Goal: Check status: Check status

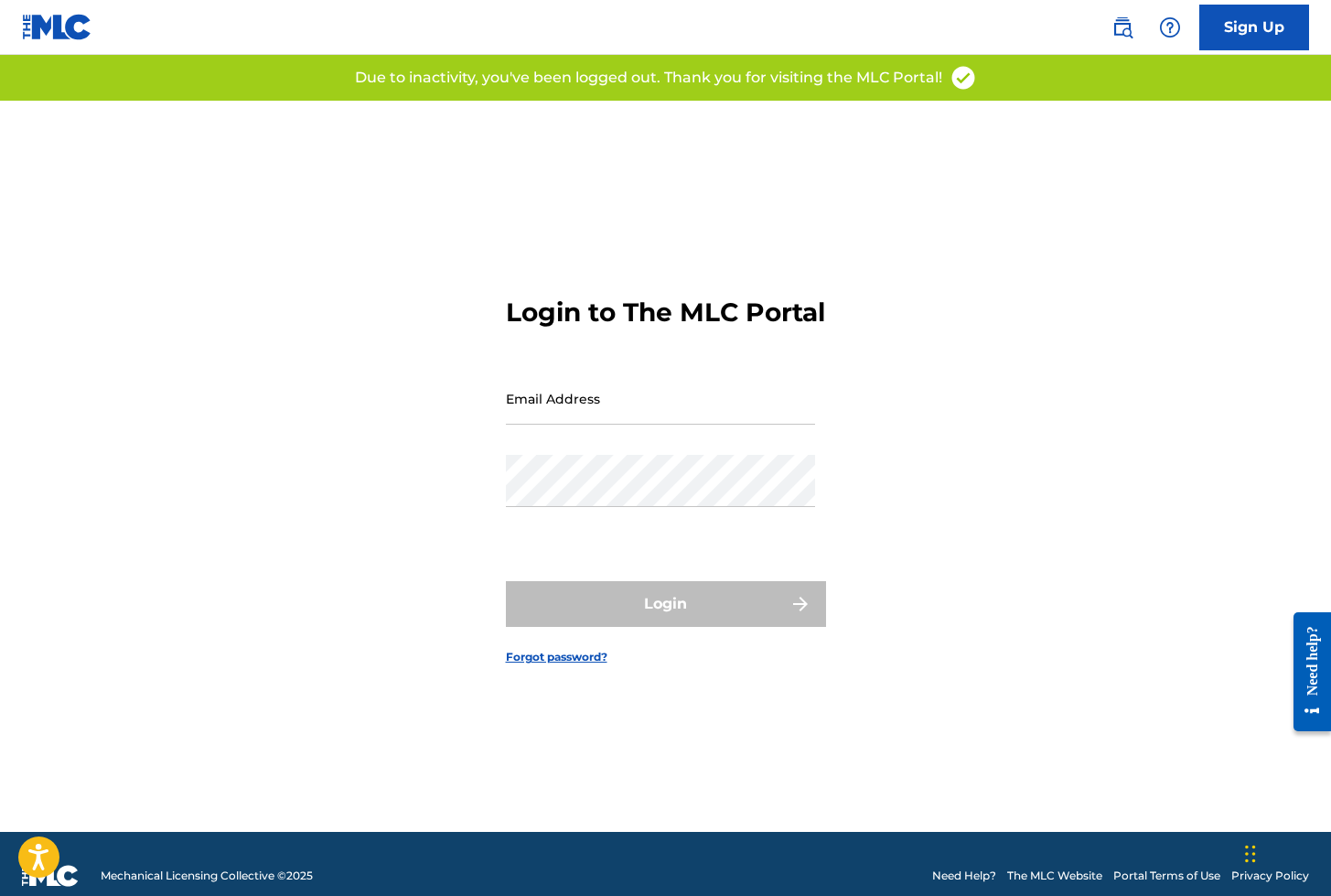
click at [561, 417] on input "Email Address" at bounding box center [660, 398] width 310 height 52
type input "[EMAIL_ADDRESS][DOMAIN_NAME]"
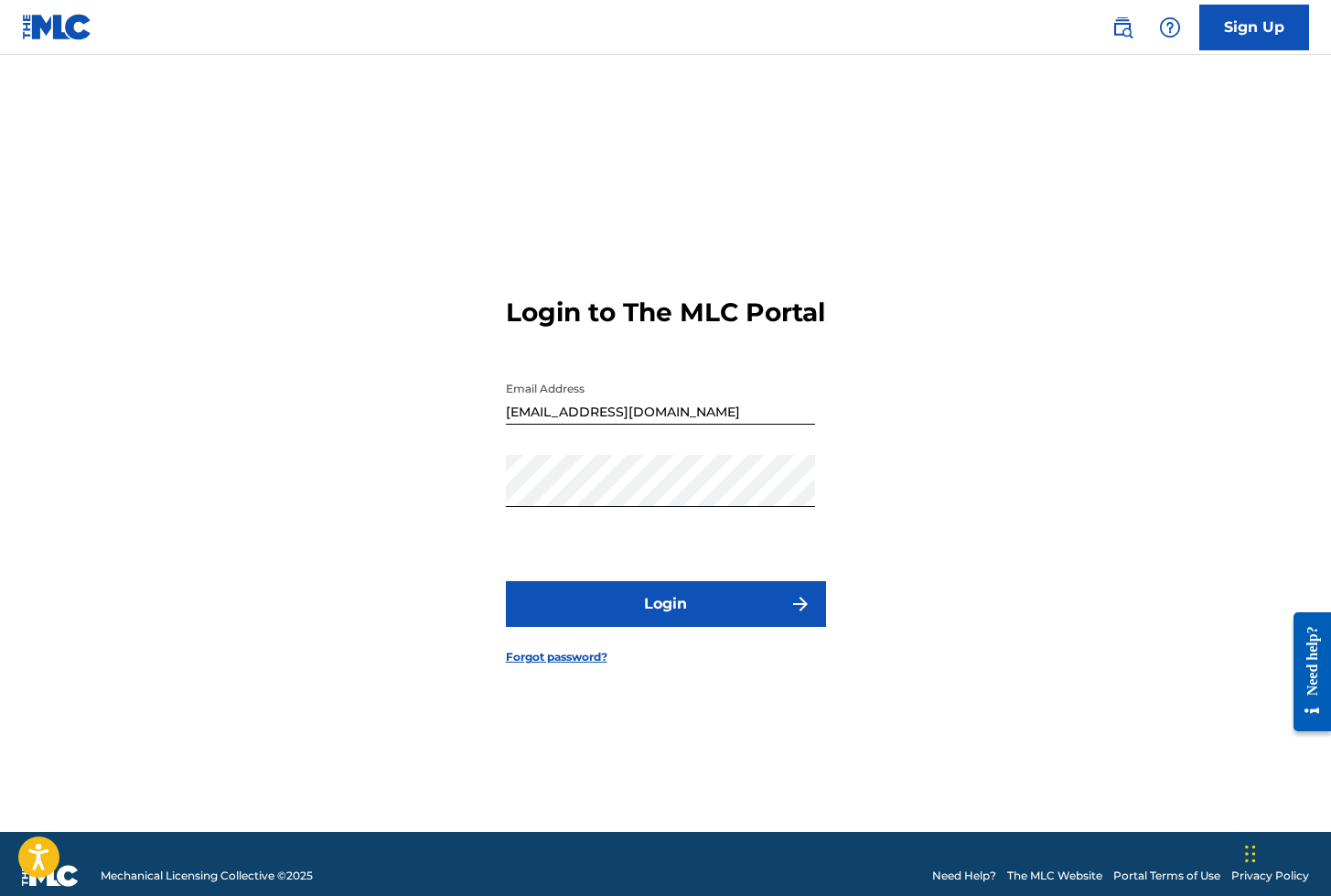
click at [664, 626] on button "Login" at bounding box center [666, 603] width 320 height 46
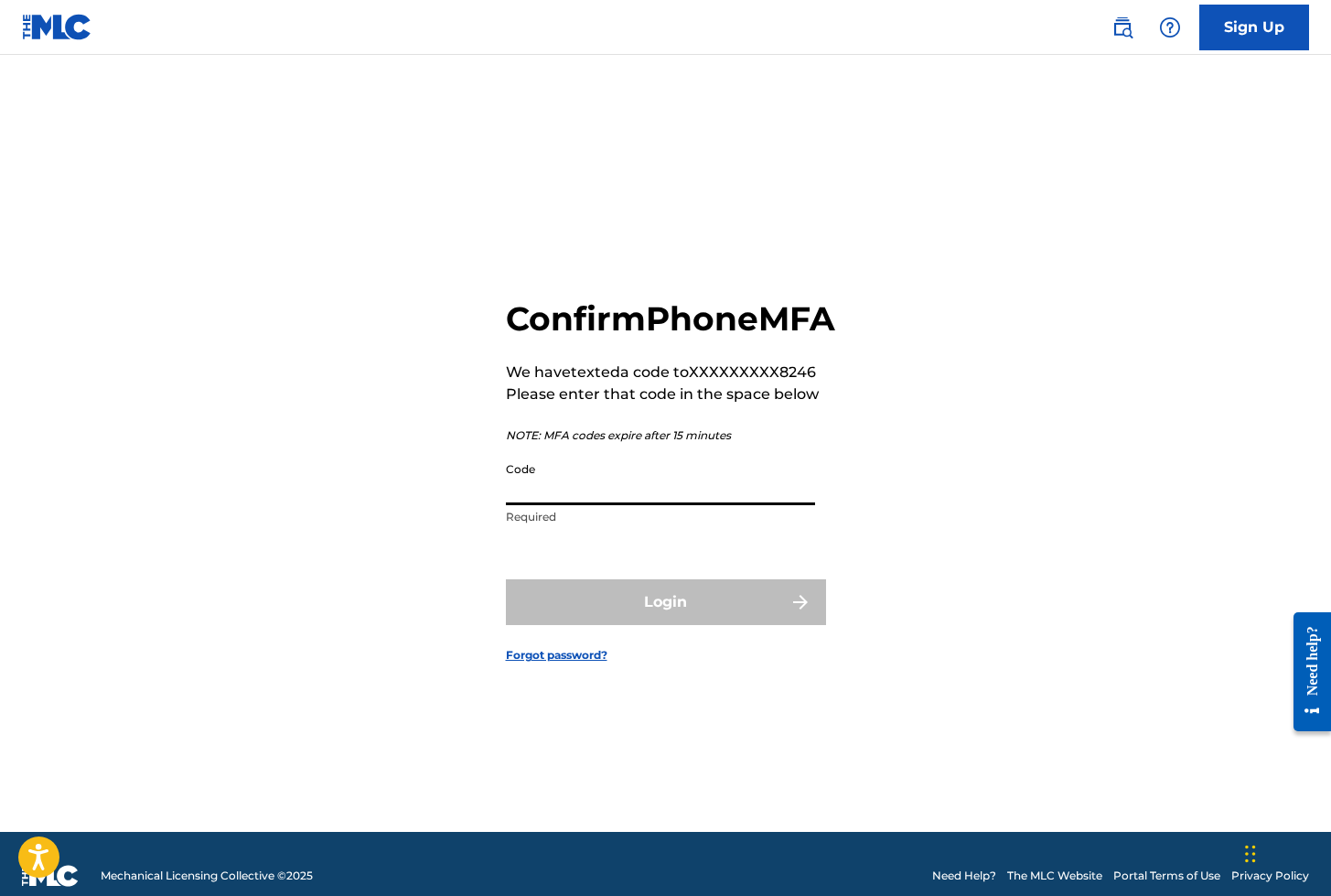
click at [540, 505] on input "Code" at bounding box center [660, 479] width 310 height 52
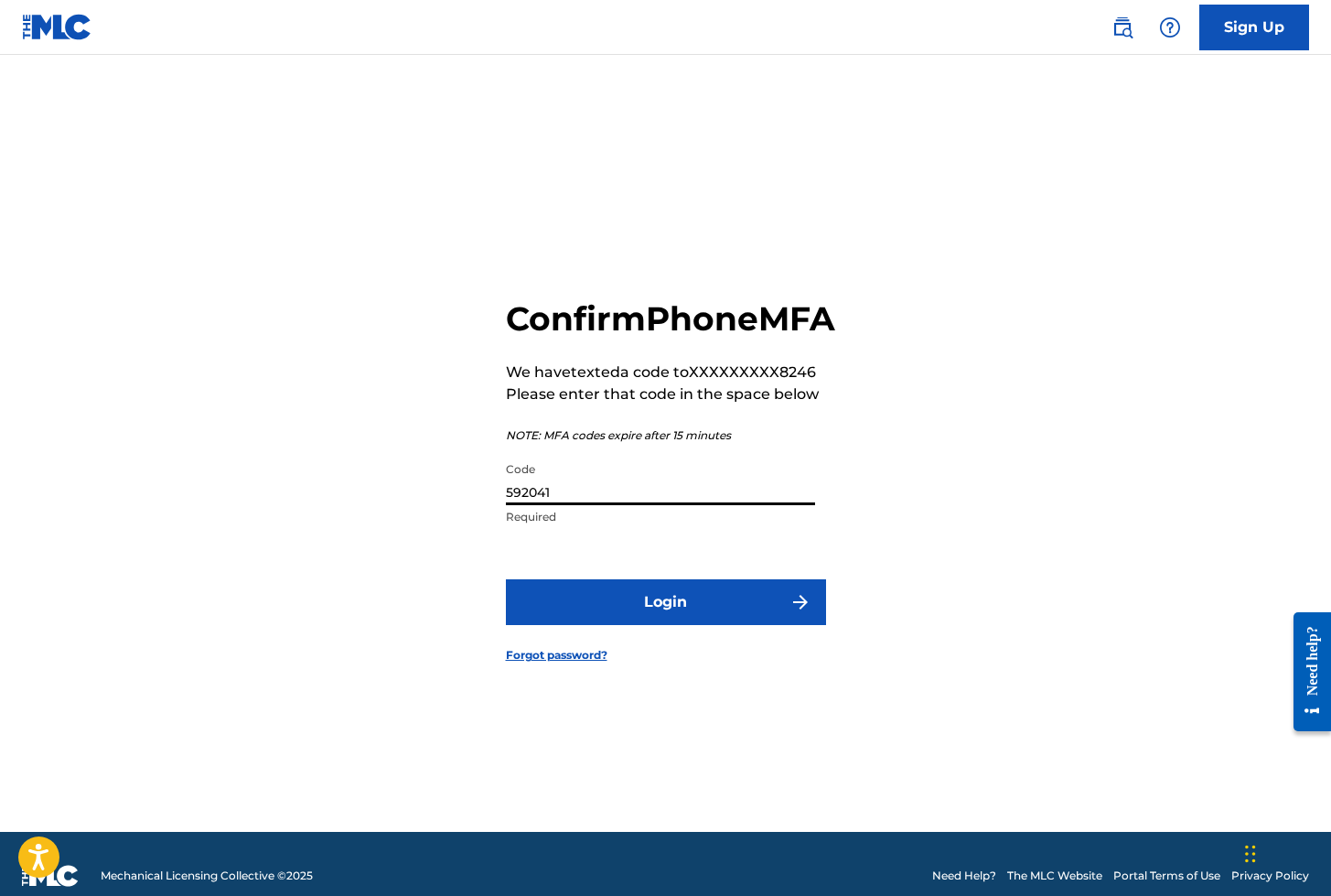
type input "592041"
click at [506, 579] on button "Login" at bounding box center [666, 601] width 320 height 46
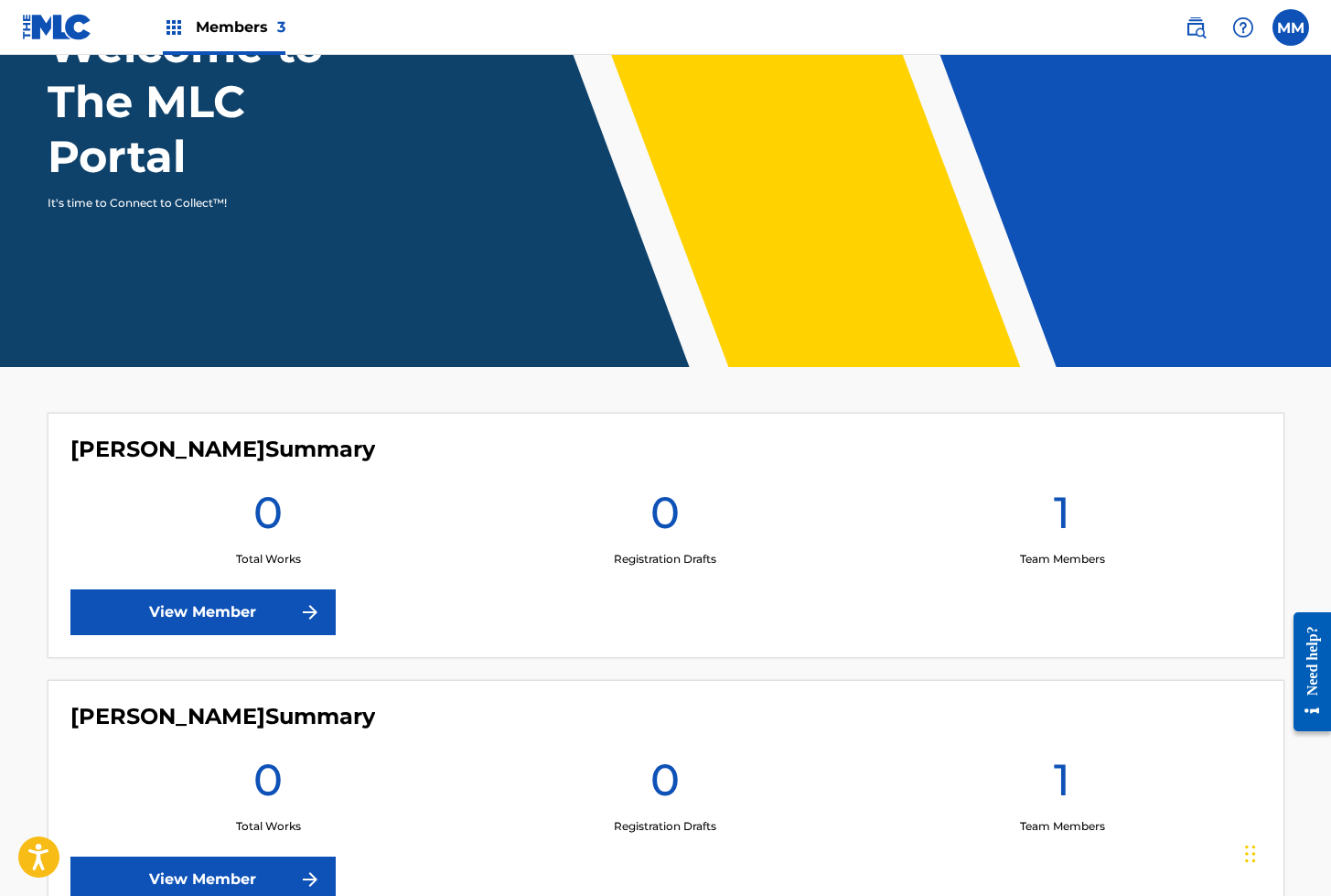
scroll to position [575, 0]
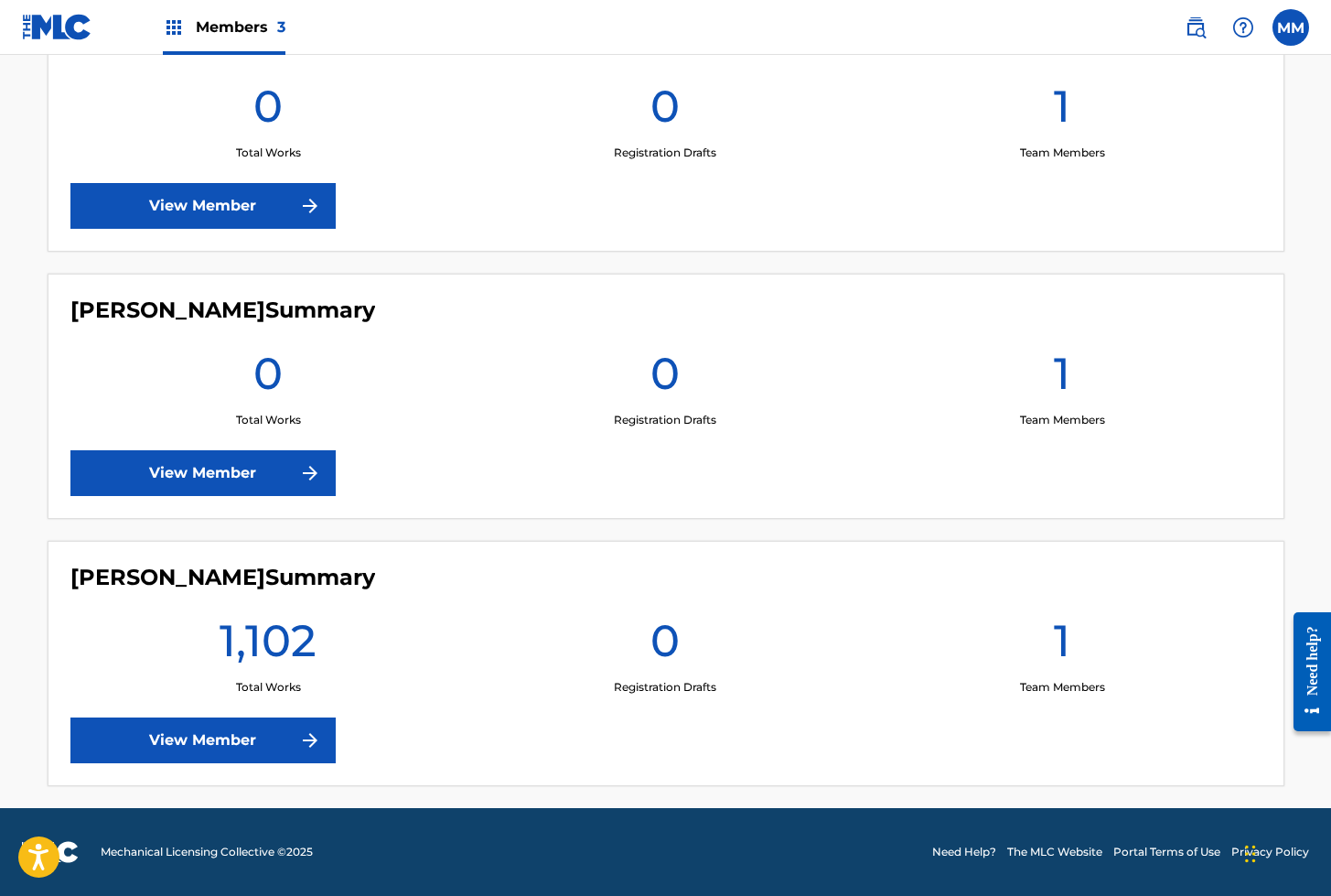
click at [234, 742] on link "View Member" at bounding box center [203, 740] width 266 height 46
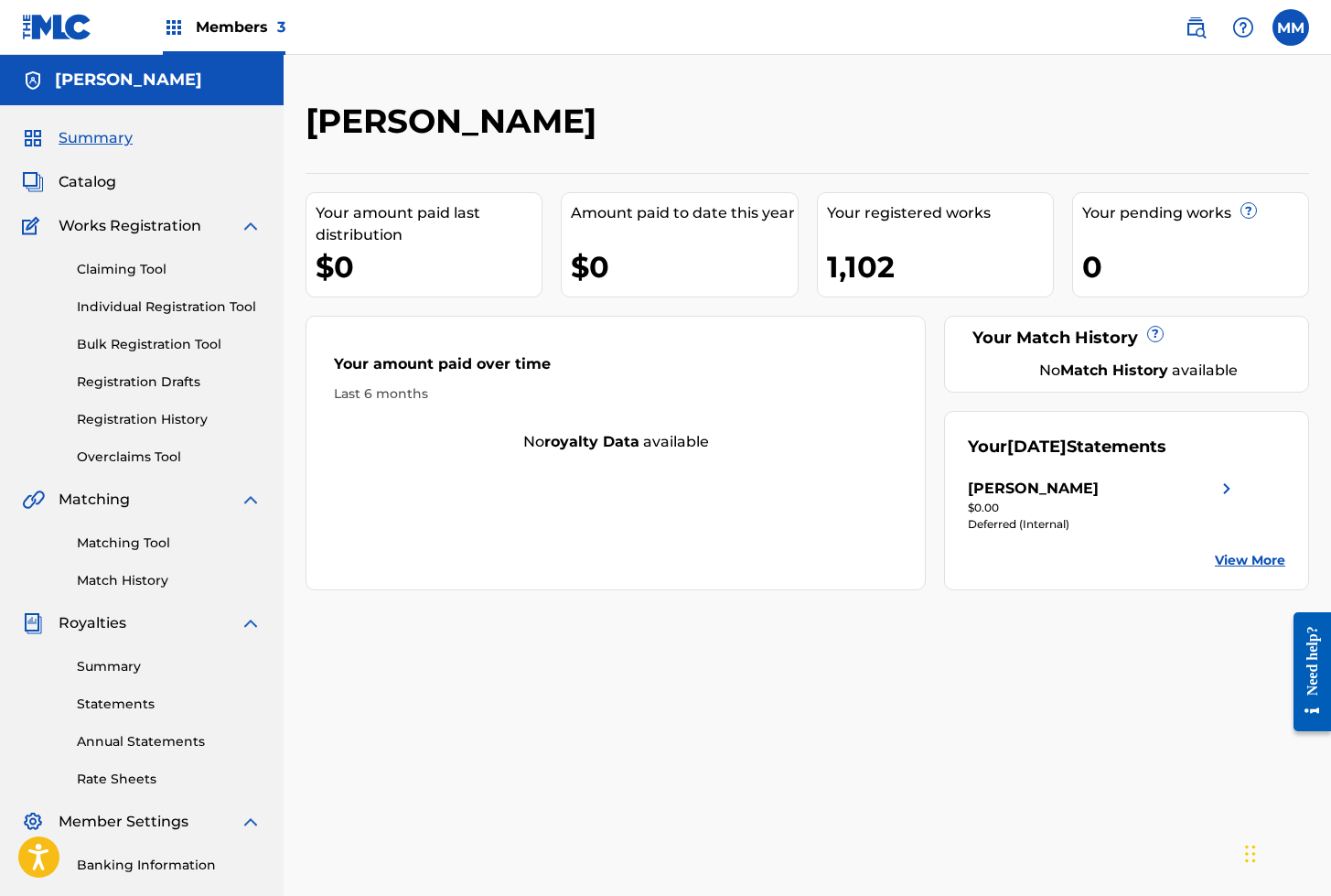
click at [144, 422] on link "Registration History" at bounding box center [169, 419] width 185 height 20
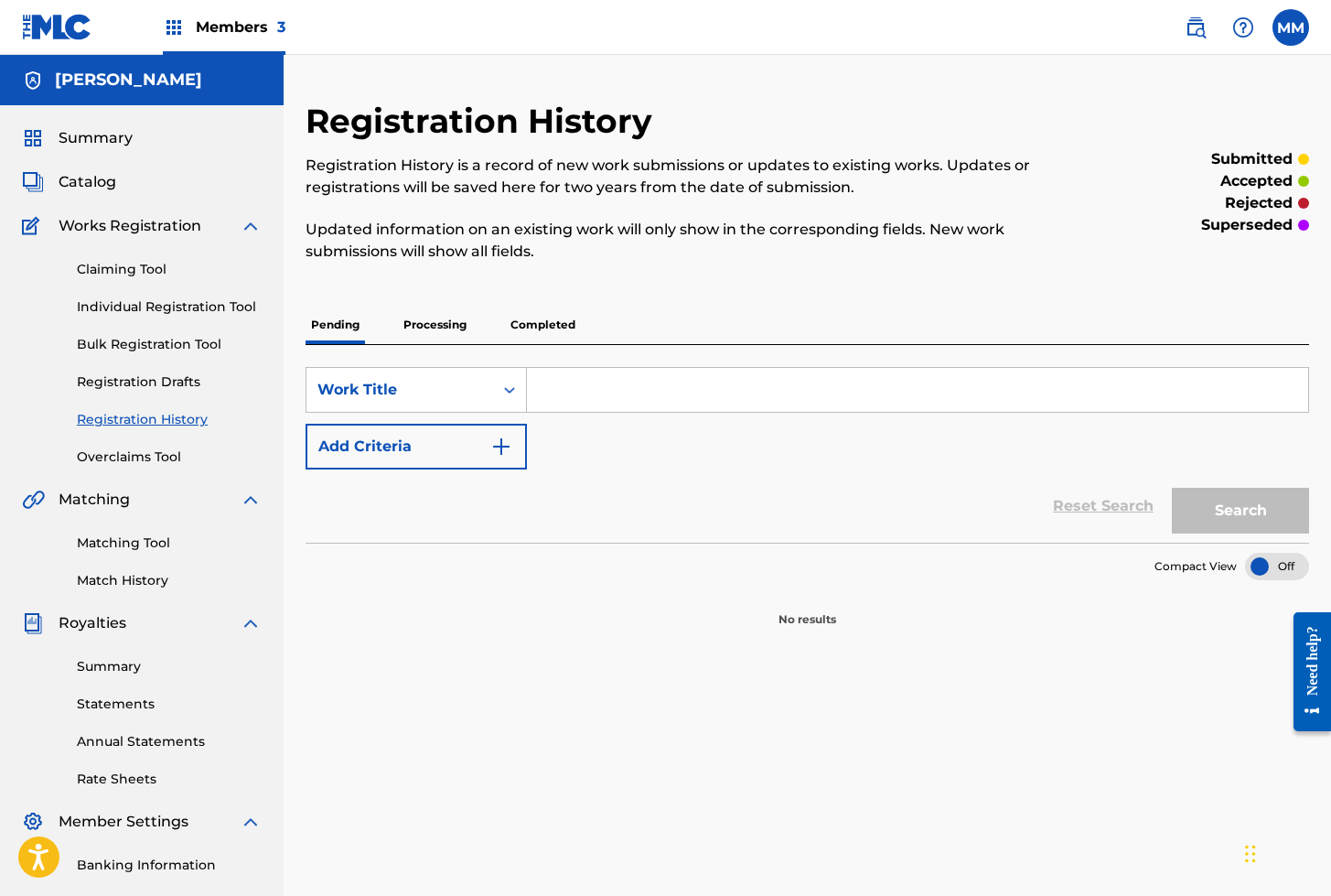
click at [451, 321] on p "Processing" at bounding box center [435, 325] width 74 height 38
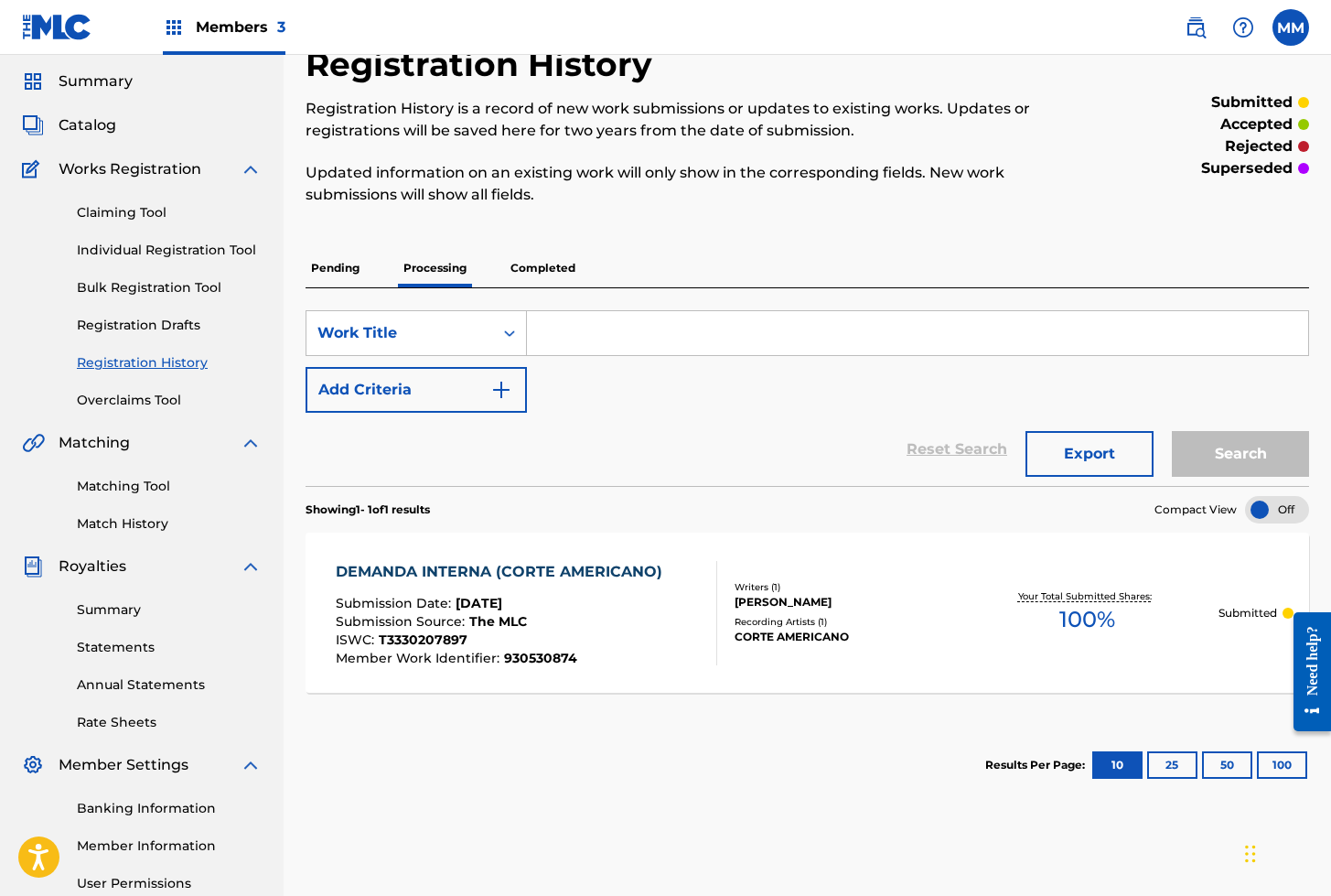
scroll to position [66, 0]
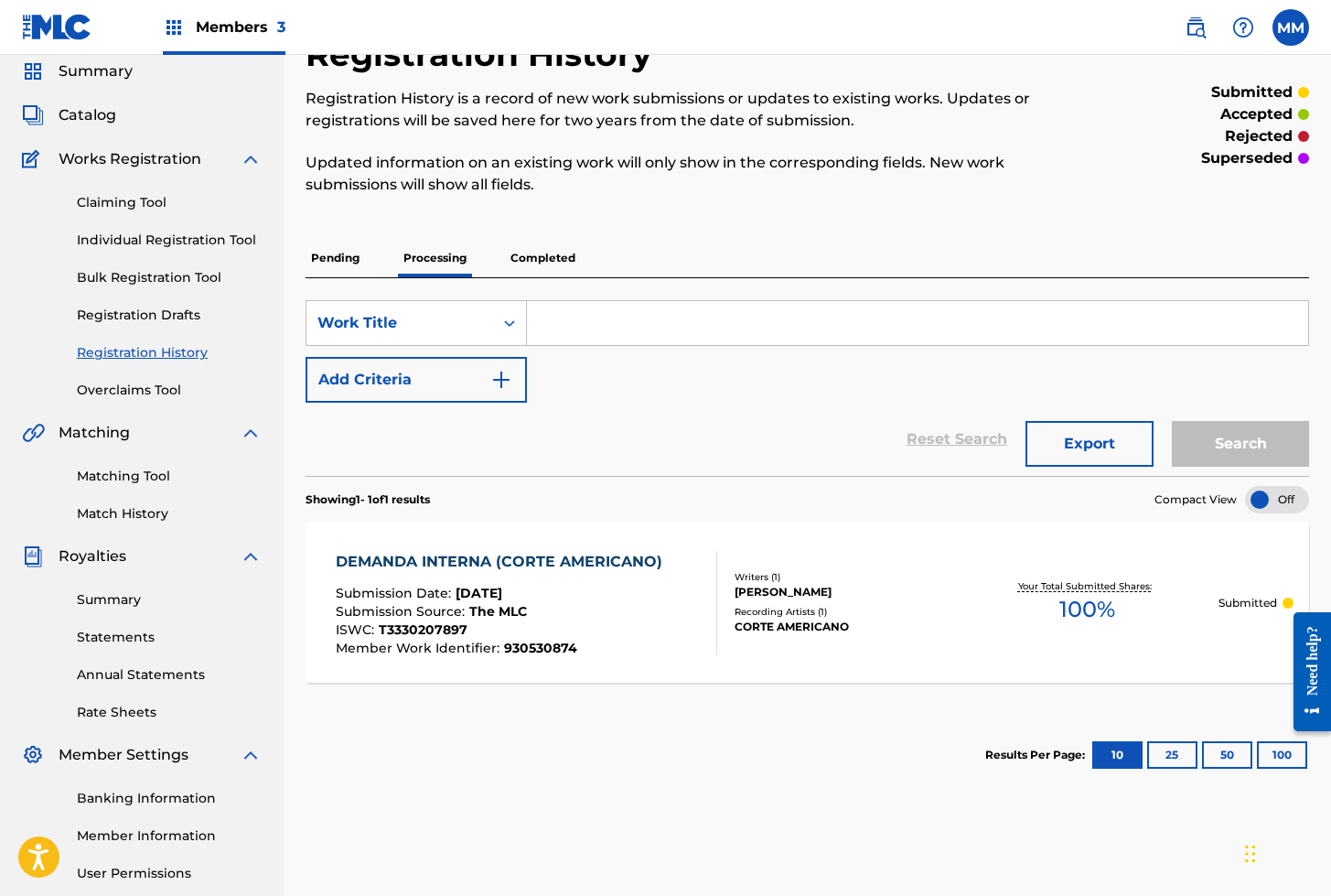
click at [544, 263] on p "Completed" at bounding box center [543, 257] width 76 height 38
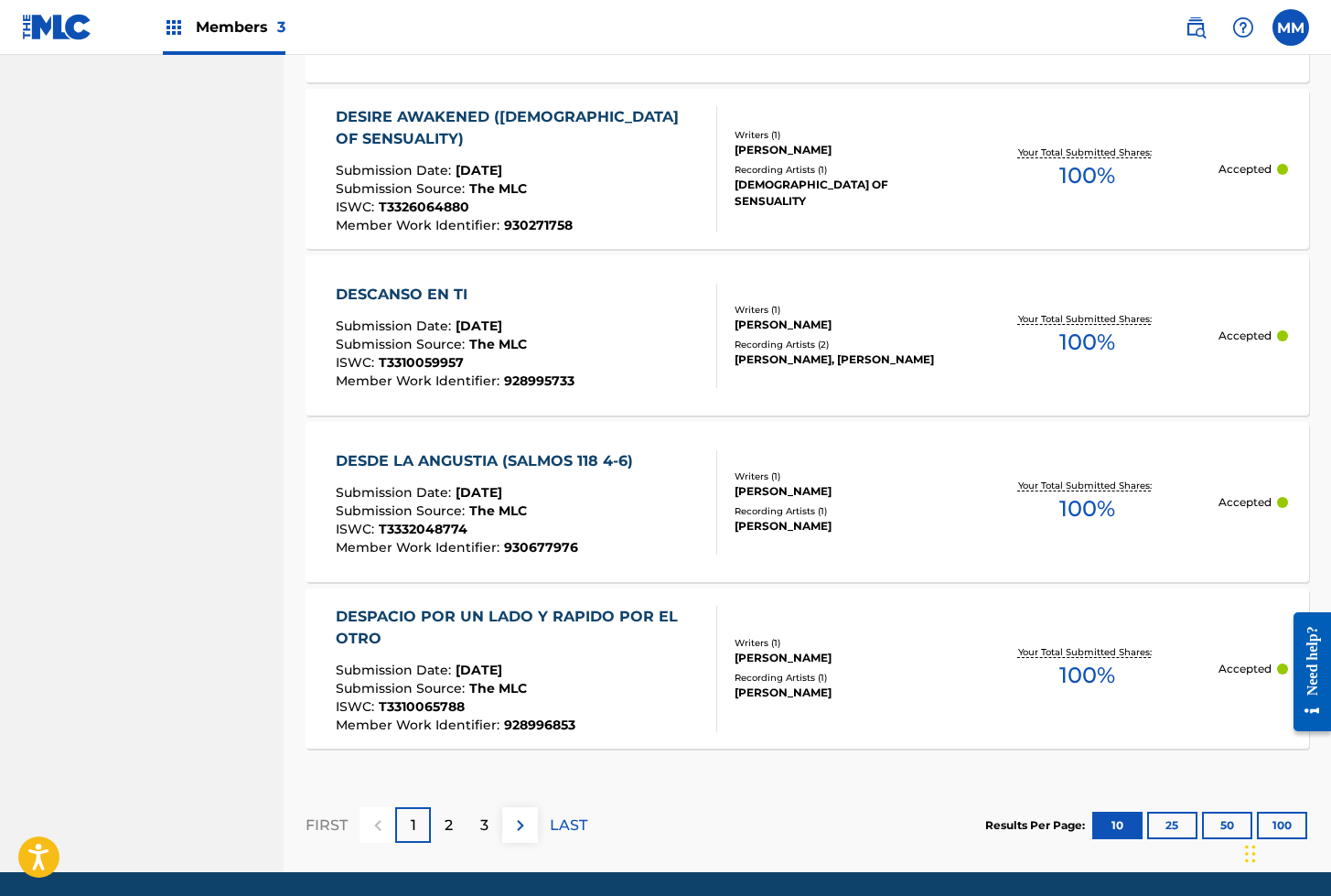
scroll to position [1639, 0]
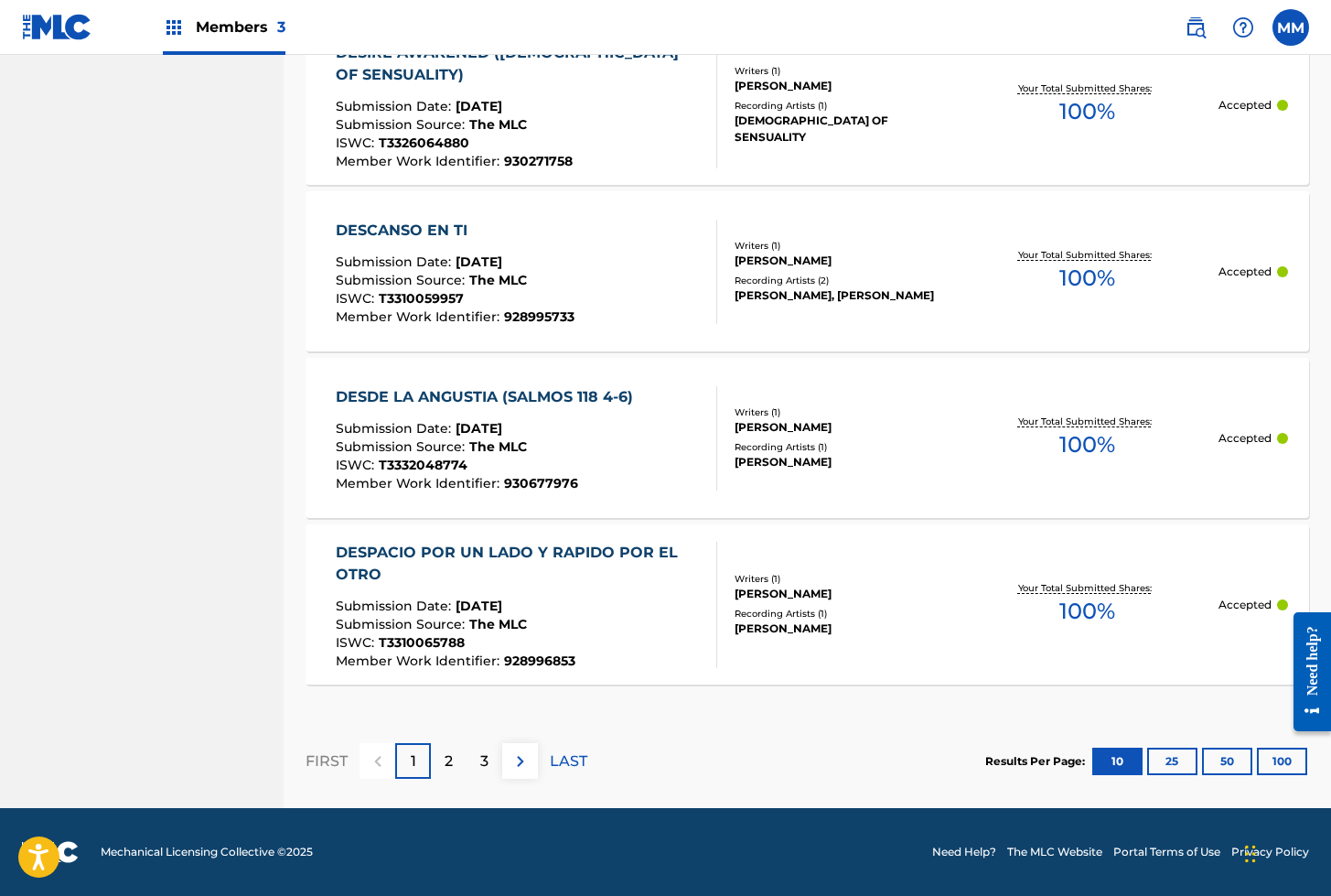
click at [1278, 766] on button "100" at bounding box center [1282, 760] width 51 height 27
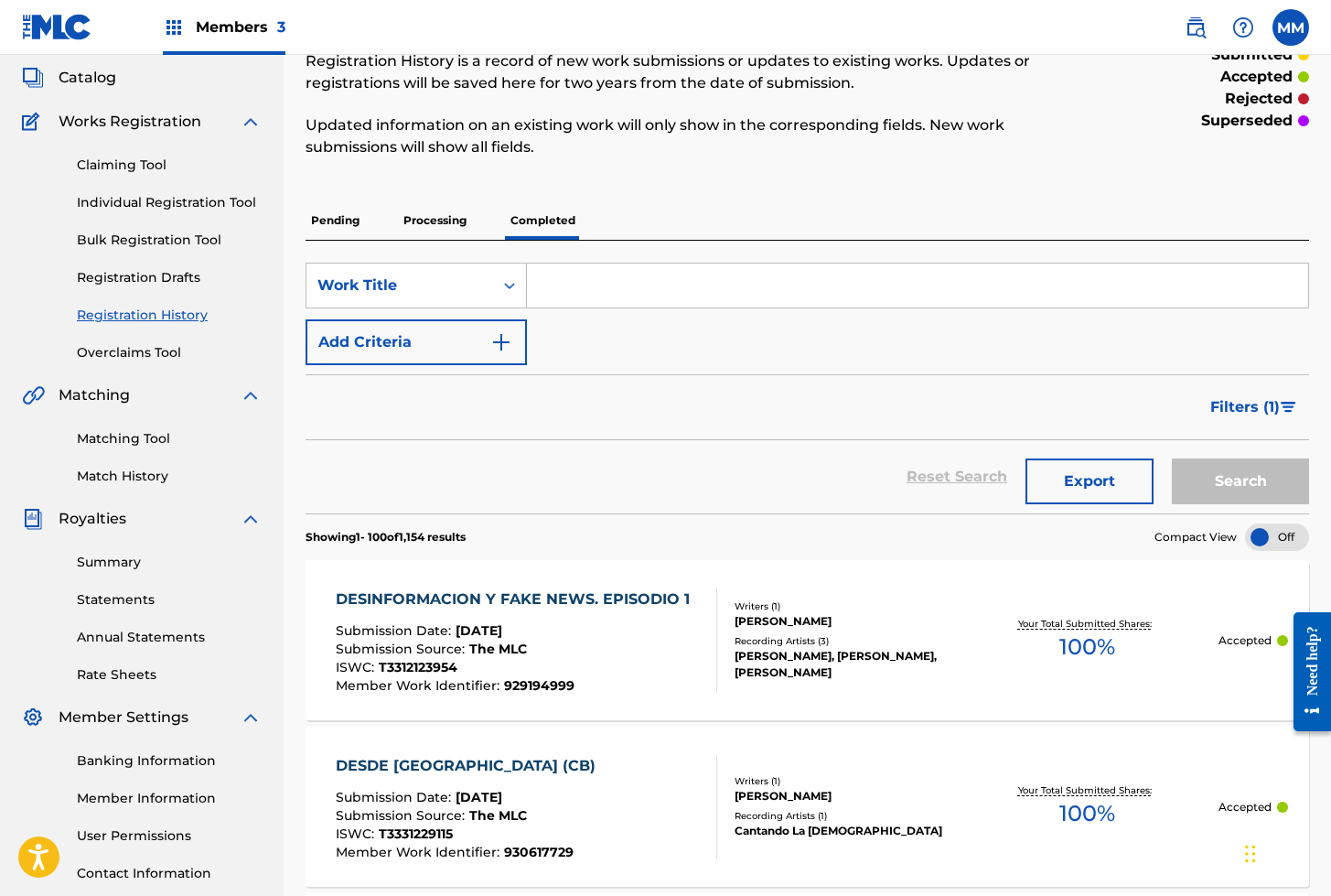
scroll to position [0, 0]
